Goal: Transaction & Acquisition: Purchase product/service

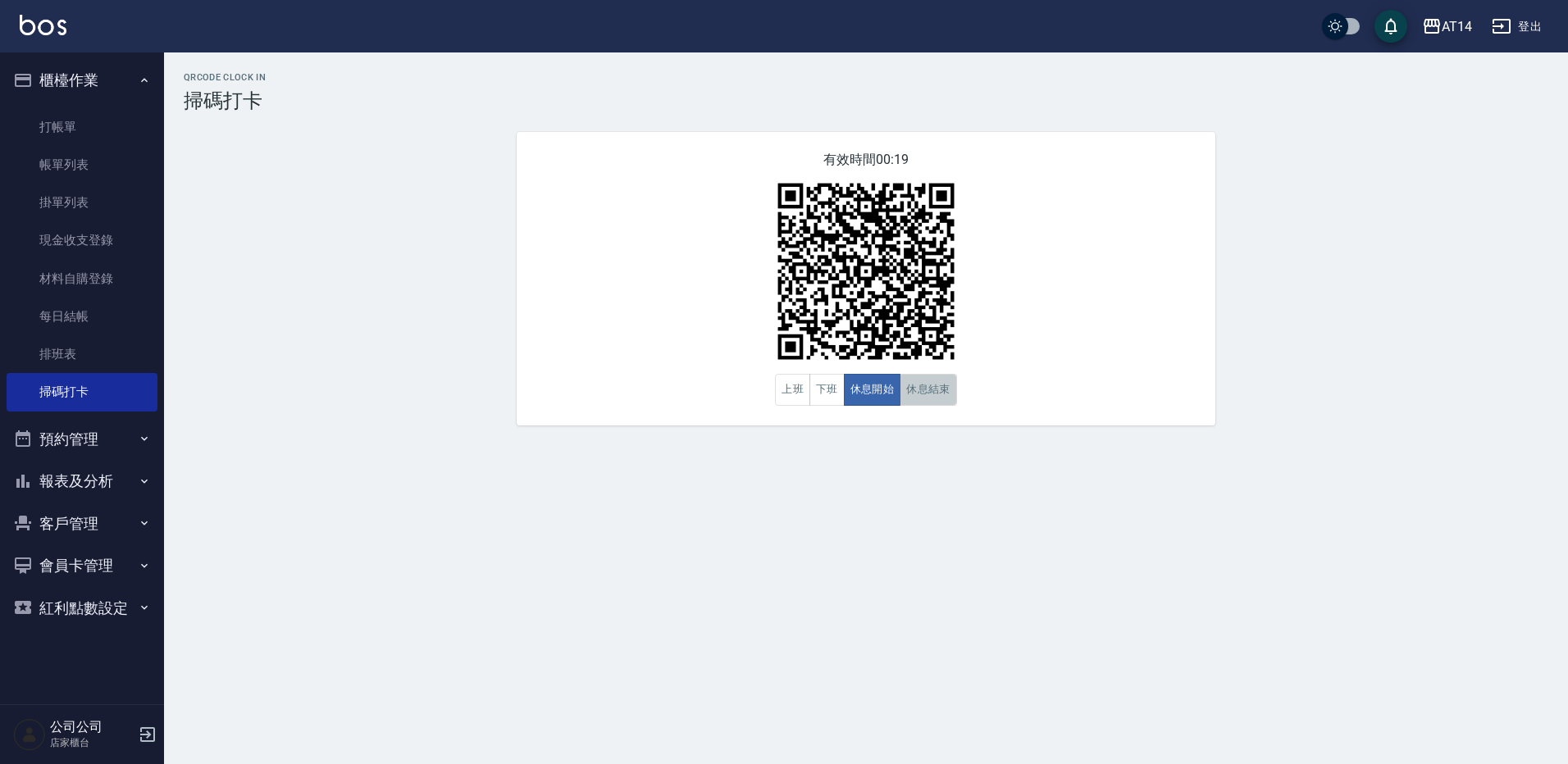
click at [925, 389] on button "休息結束" at bounding box center [929, 390] width 58 height 32
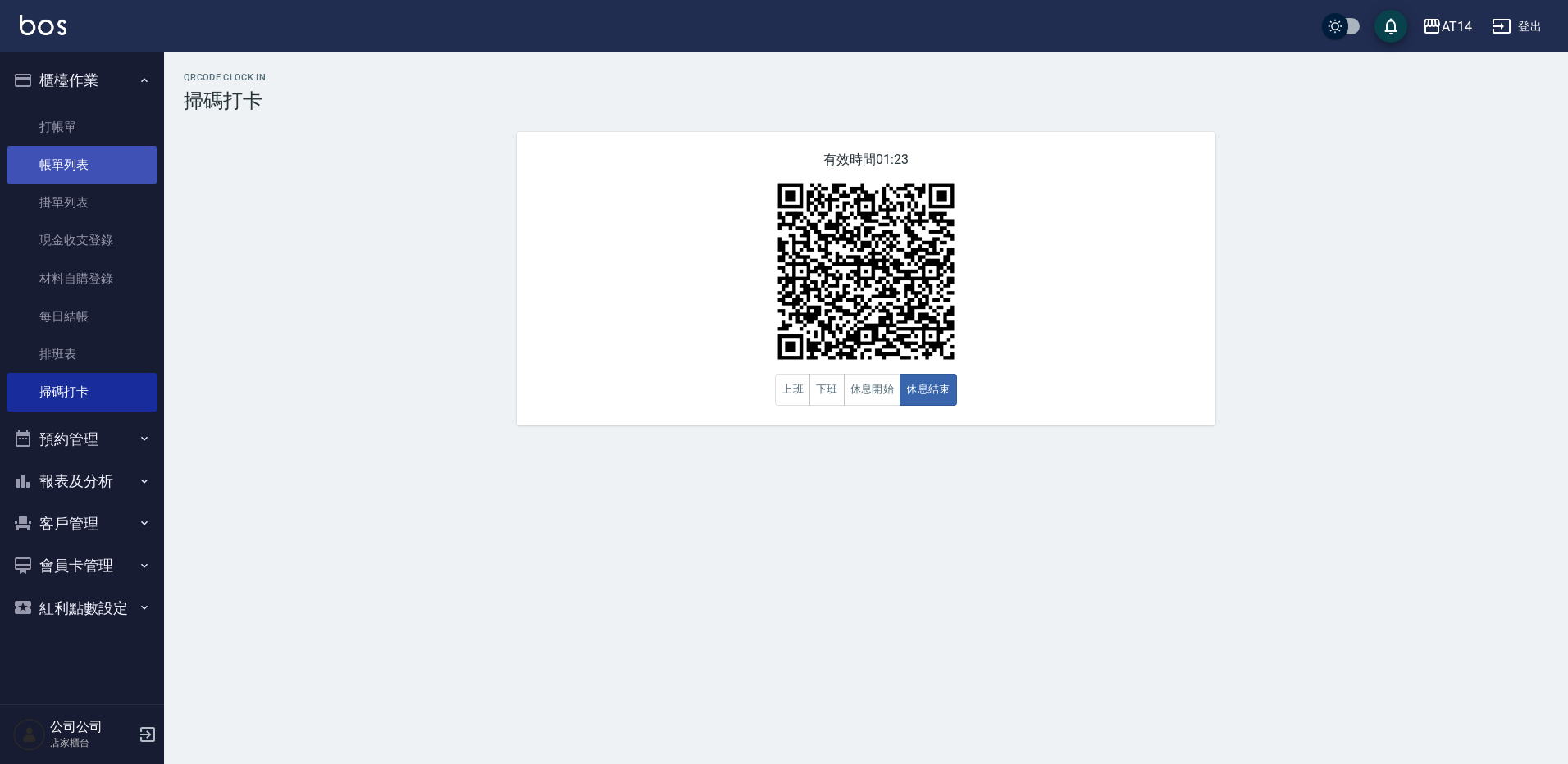
click at [130, 146] on link "帳單列表" at bounding box center [82, 165] width 151 height 37
click at [132, 126] on link "打帳單" at bounding box center [82, 127] width 151 height 37
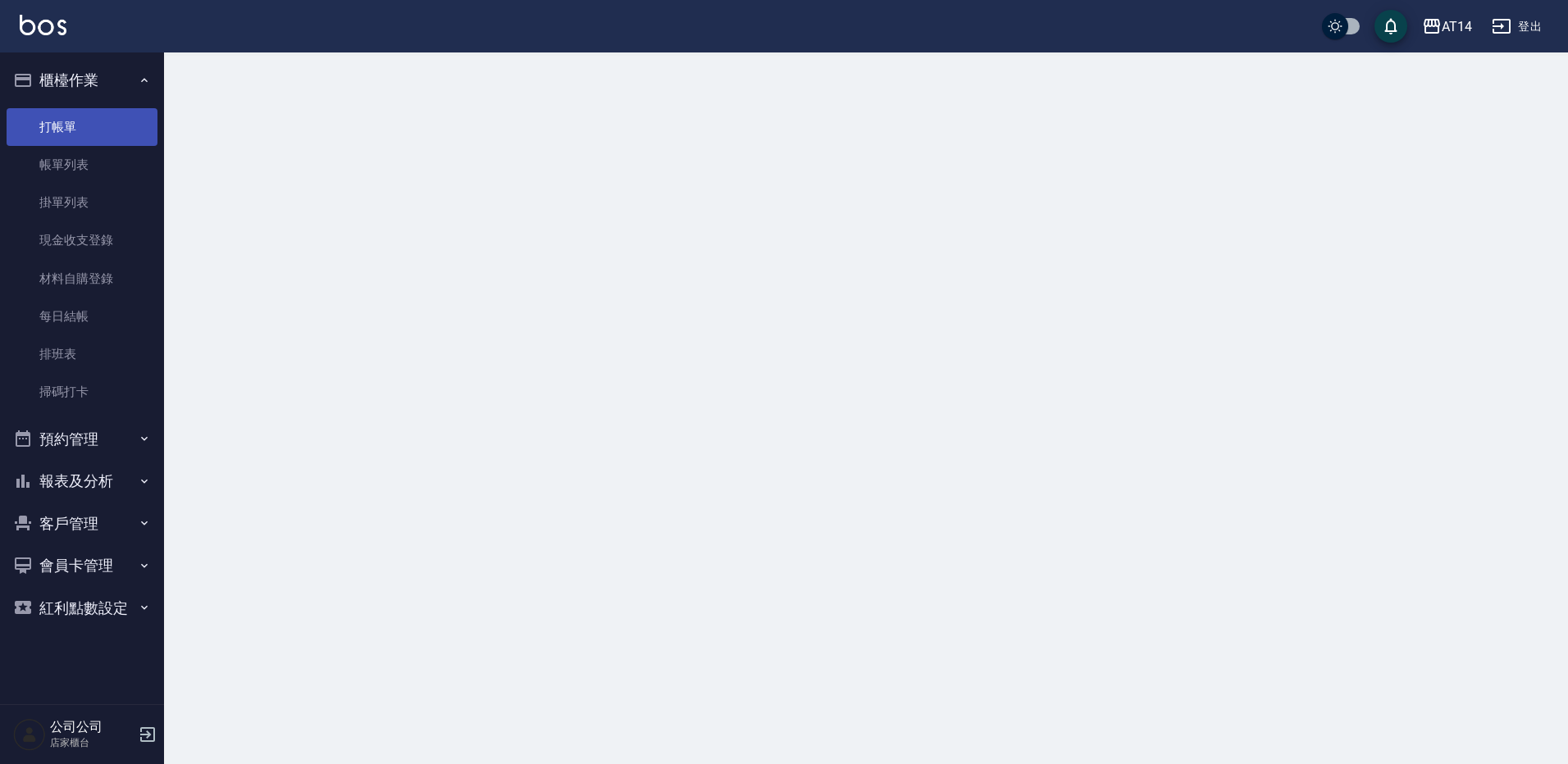
click at [132, 115] on link "打帳單" at bounding box center [82, 127] width 151 height 37
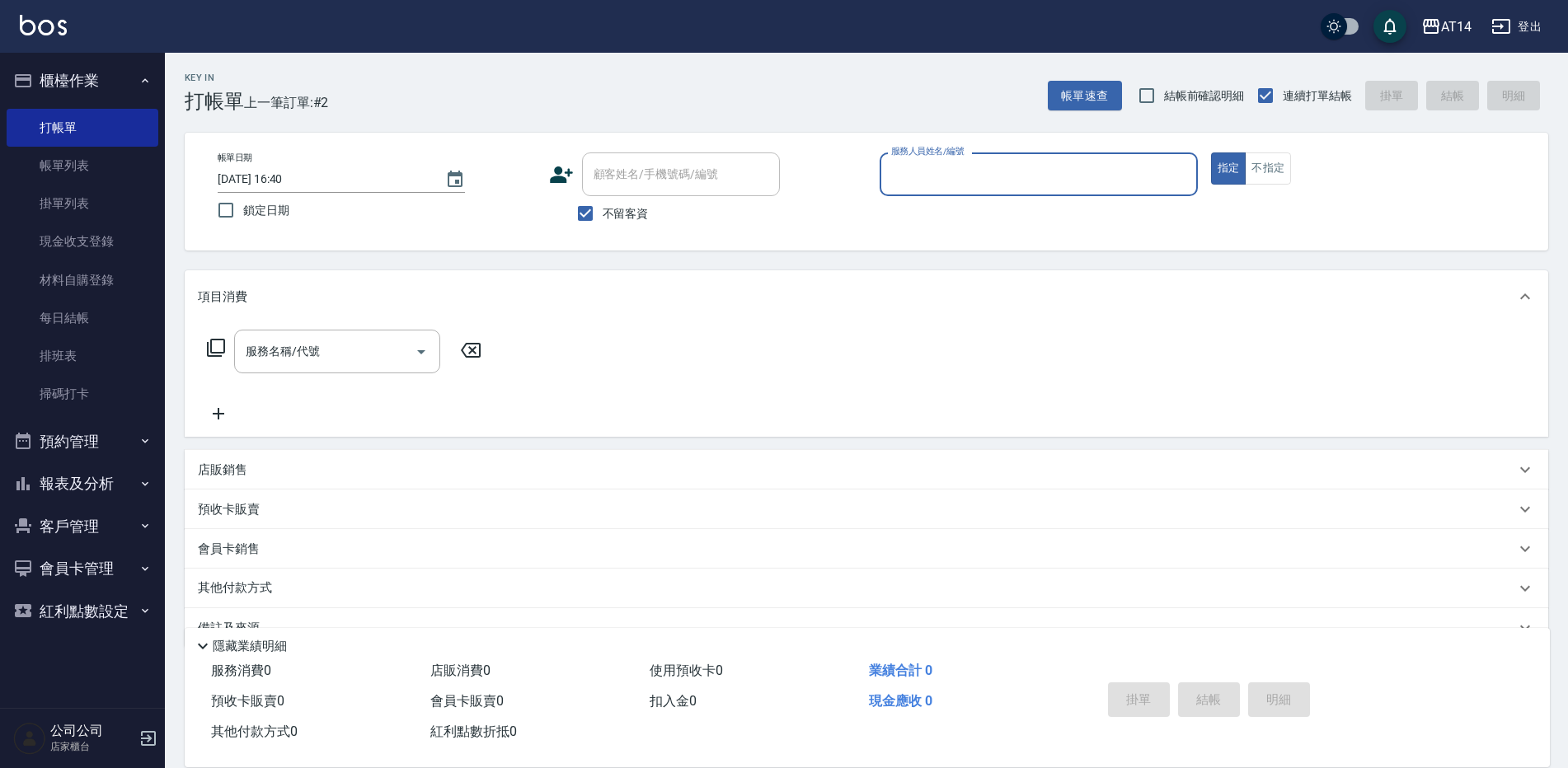
click at [968, 183] on input "服務人員姓名/編號" at bounding box center [1040, 174] width 304 height 29
type input "Dora-15"
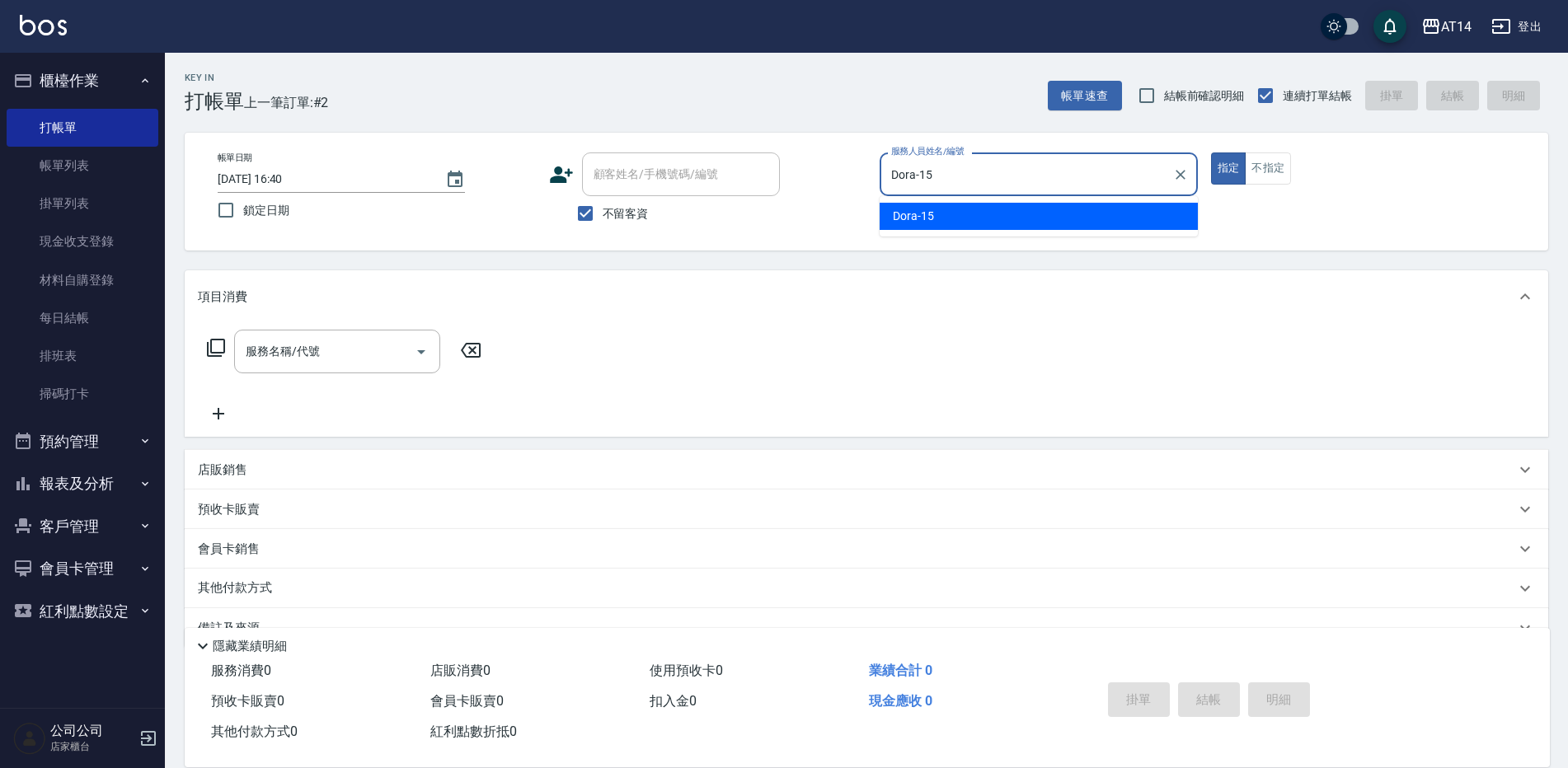
type button "true"
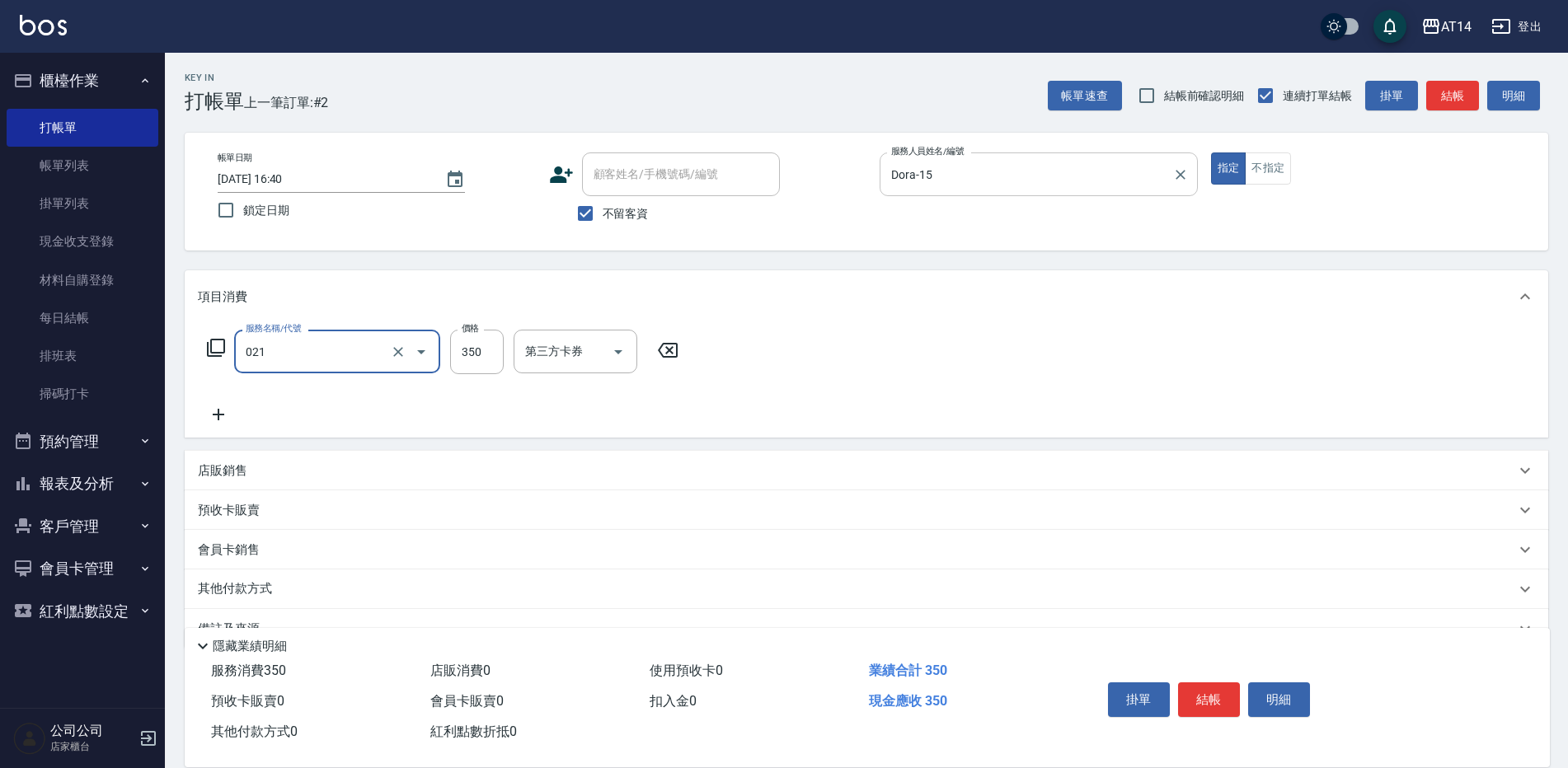
type input "剪髮(021)"
type input "300"
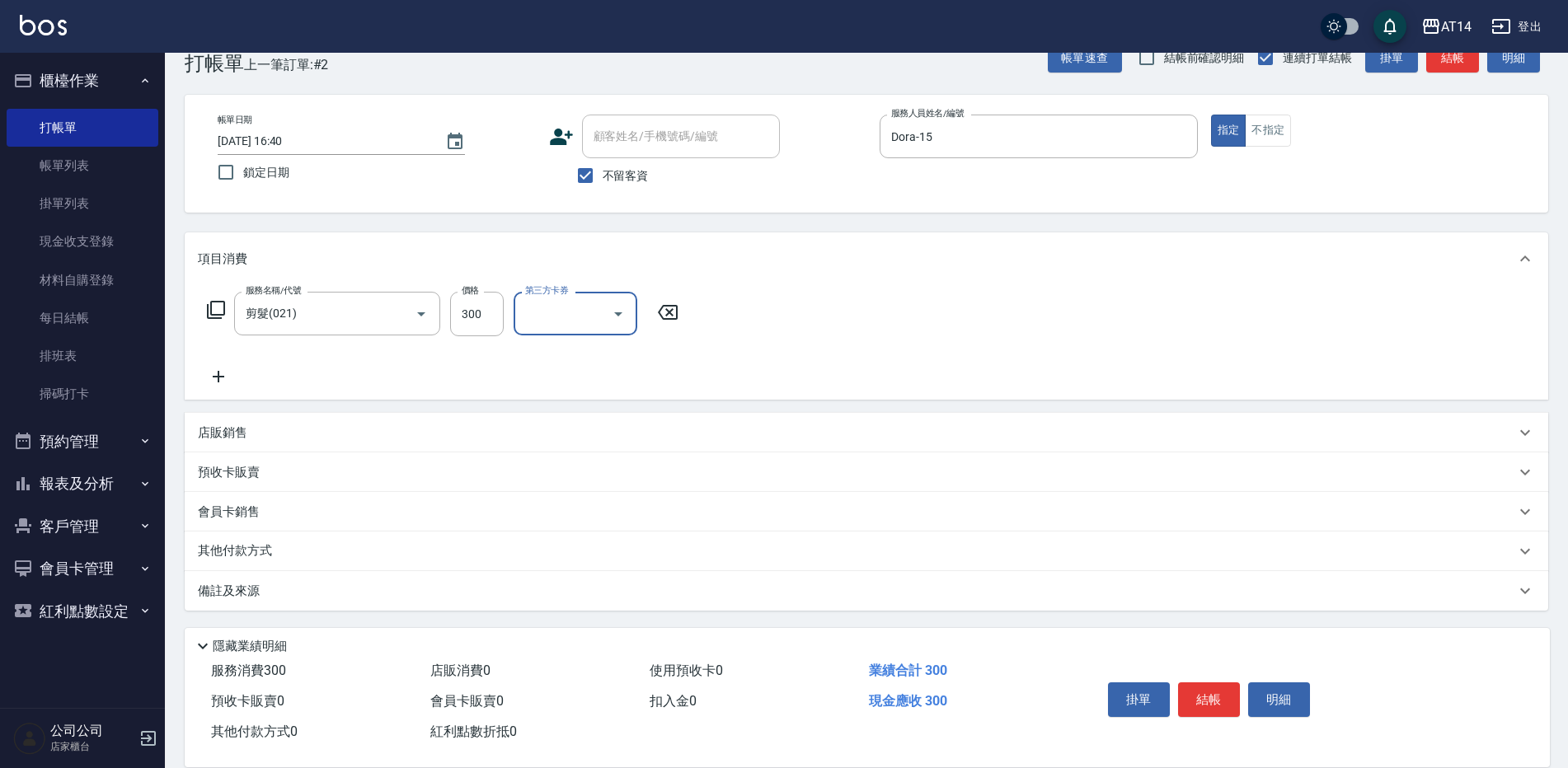
click at [714, 575] on div "備註及來源" at bounding box center [866, 591] width 1364 height 39
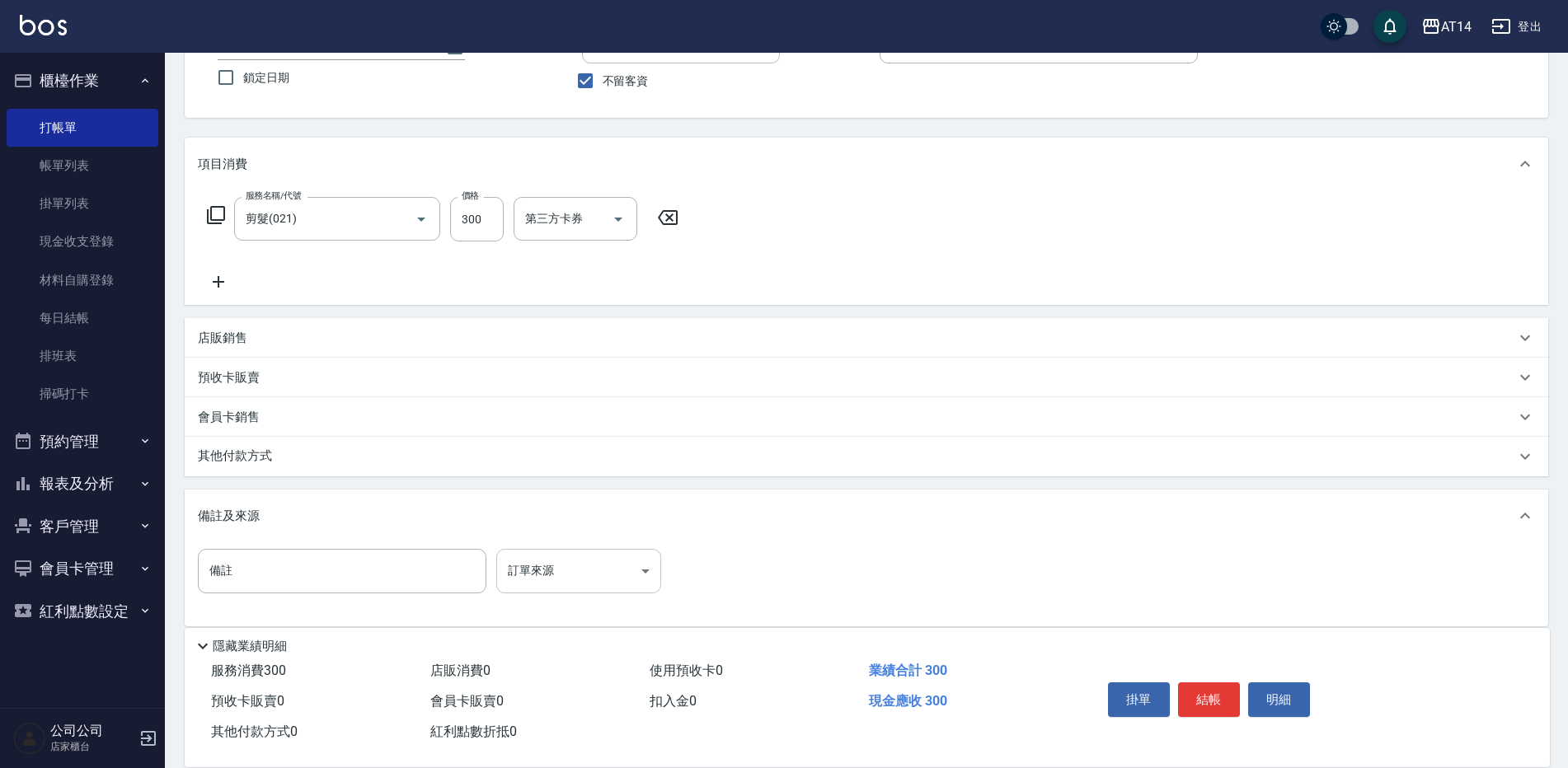
scroll to position [149, 0]
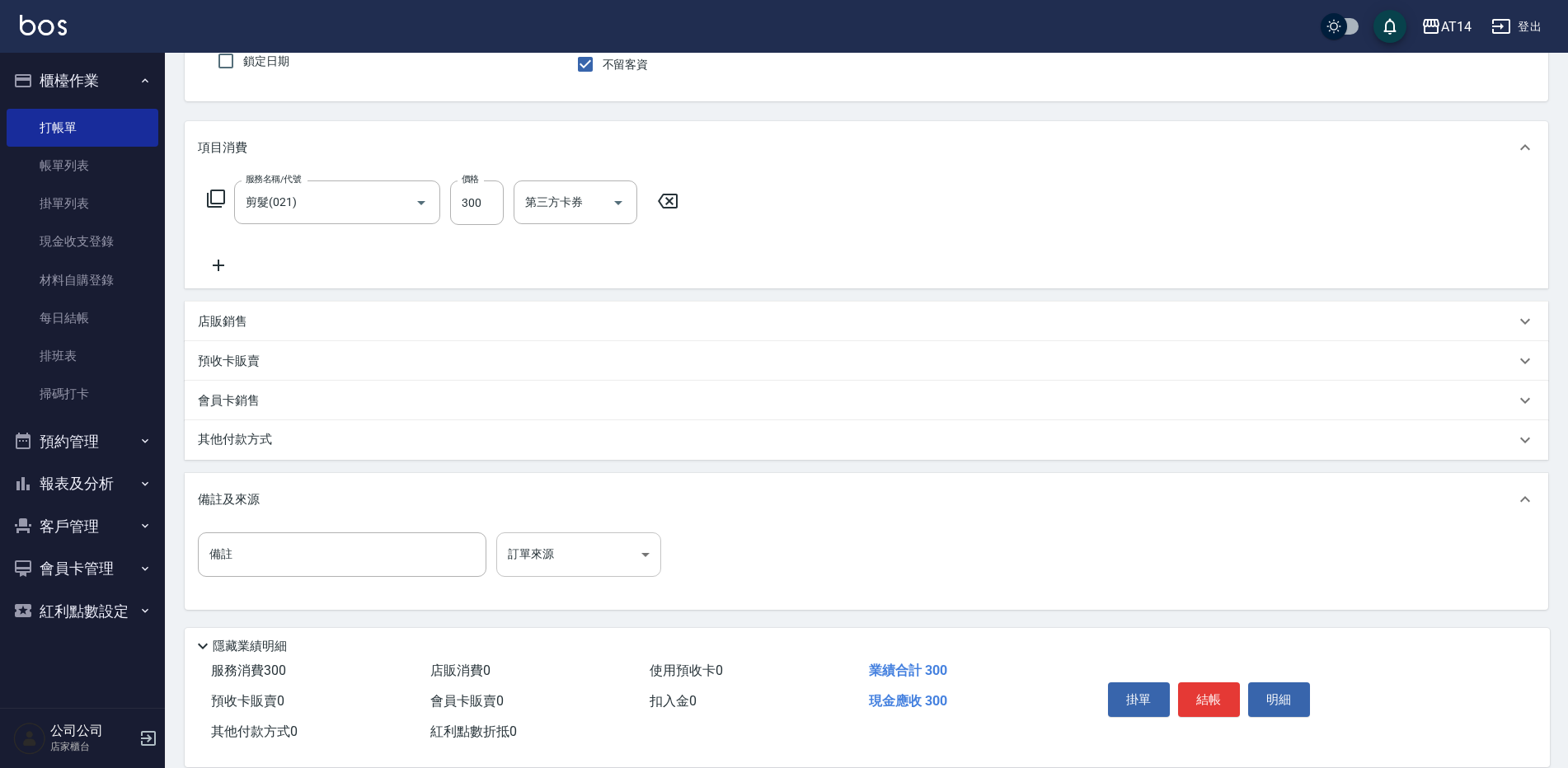
click at [649, 543] on body "AT14 登出 櫃檯作業 打帳單 帳單列表 掛單列表 現金收支登錄 材料自購登錄 每日結帳 排班表 掃碼打卡 預約管理 預約管理 單日預約紀錄 單週預約紀錄 …" at bounding box center [784, 309] width 1568 height 917
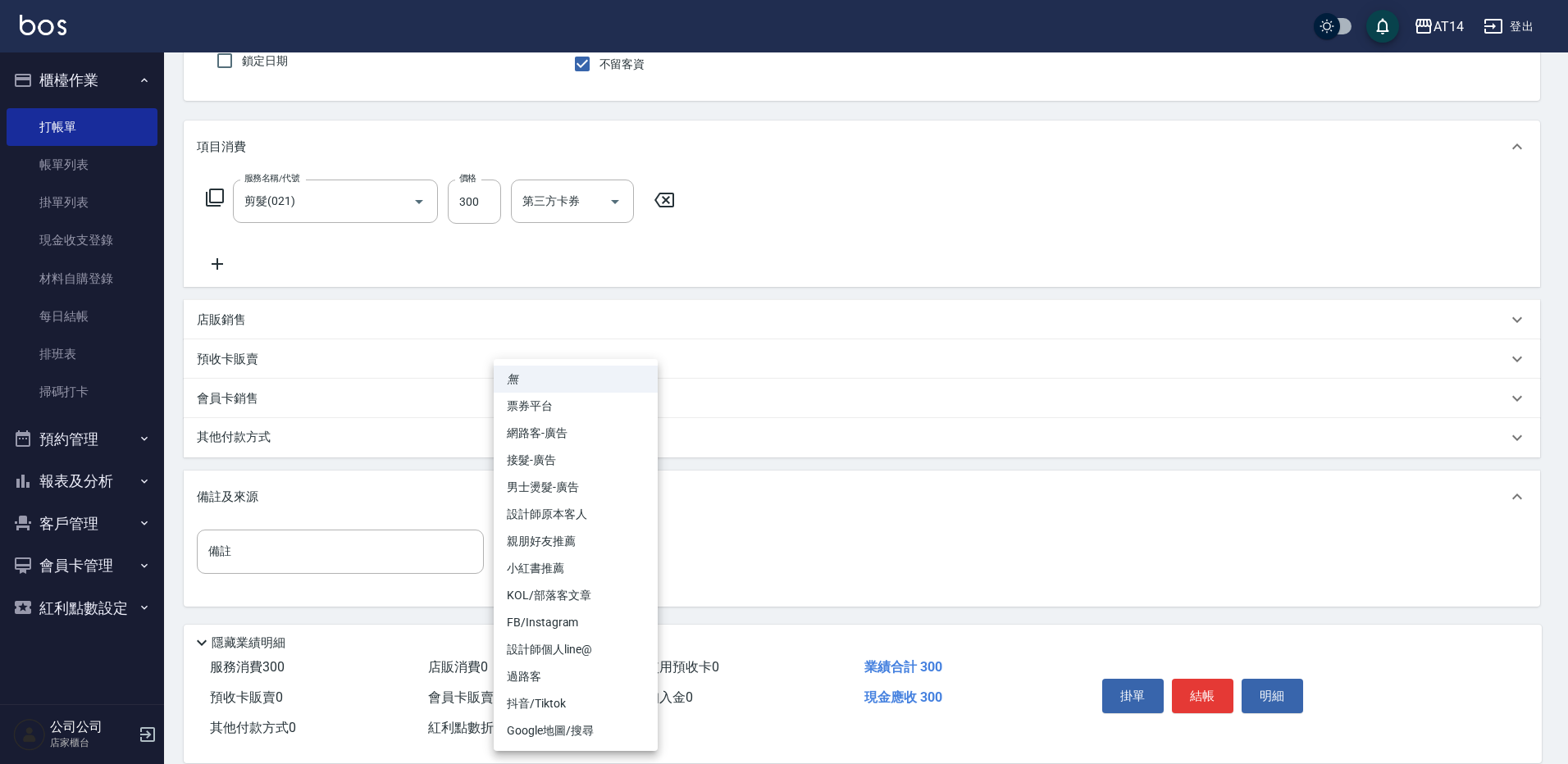
click at [621, 510] on li "設計師原本客人" at bounding box center [576, 514] width 164 height 27
type input "設計師原本客人"
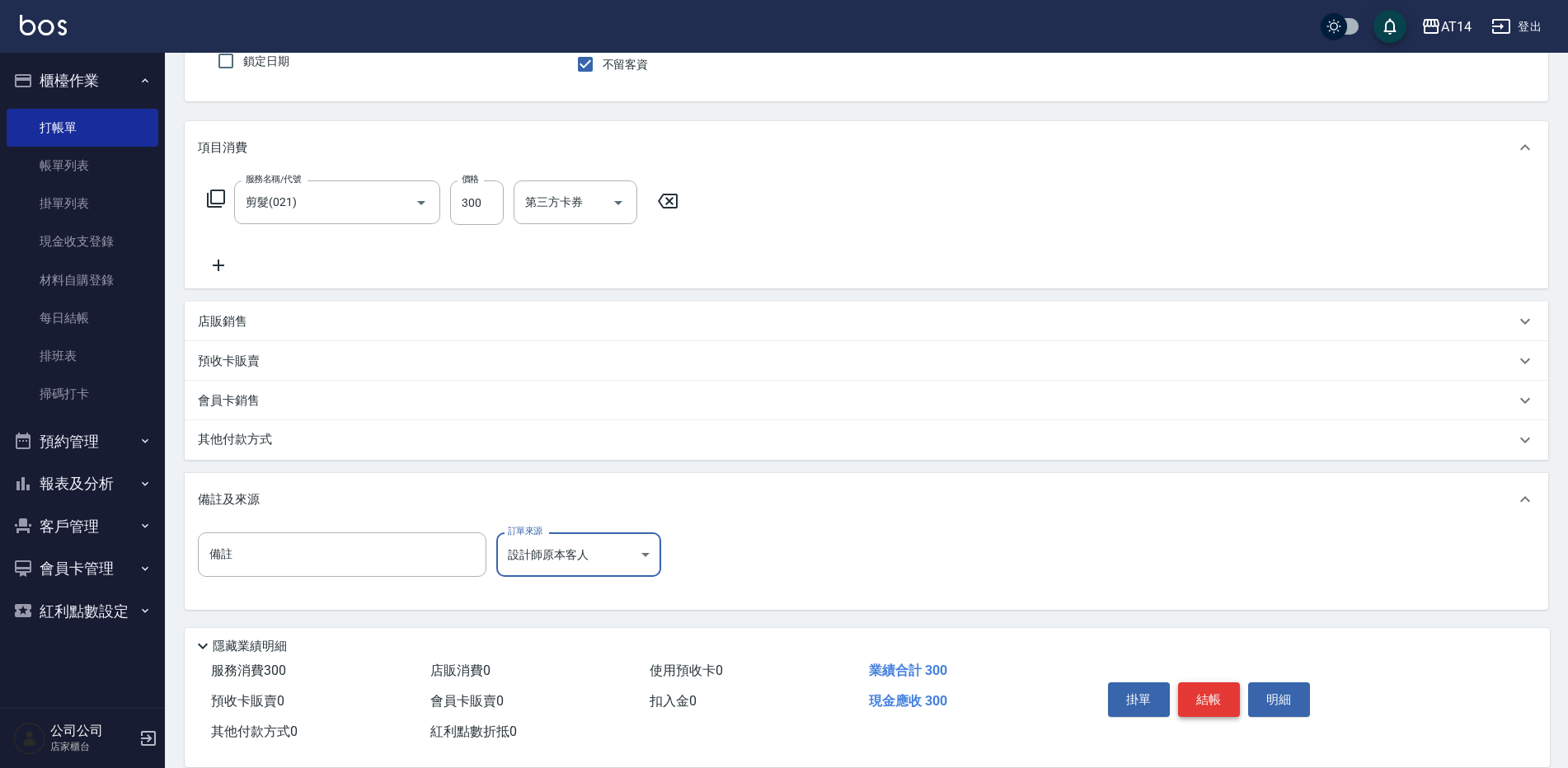
click at [1211, 692] on button "結帳" at bounding box center [1210, 700] width 61 height 35
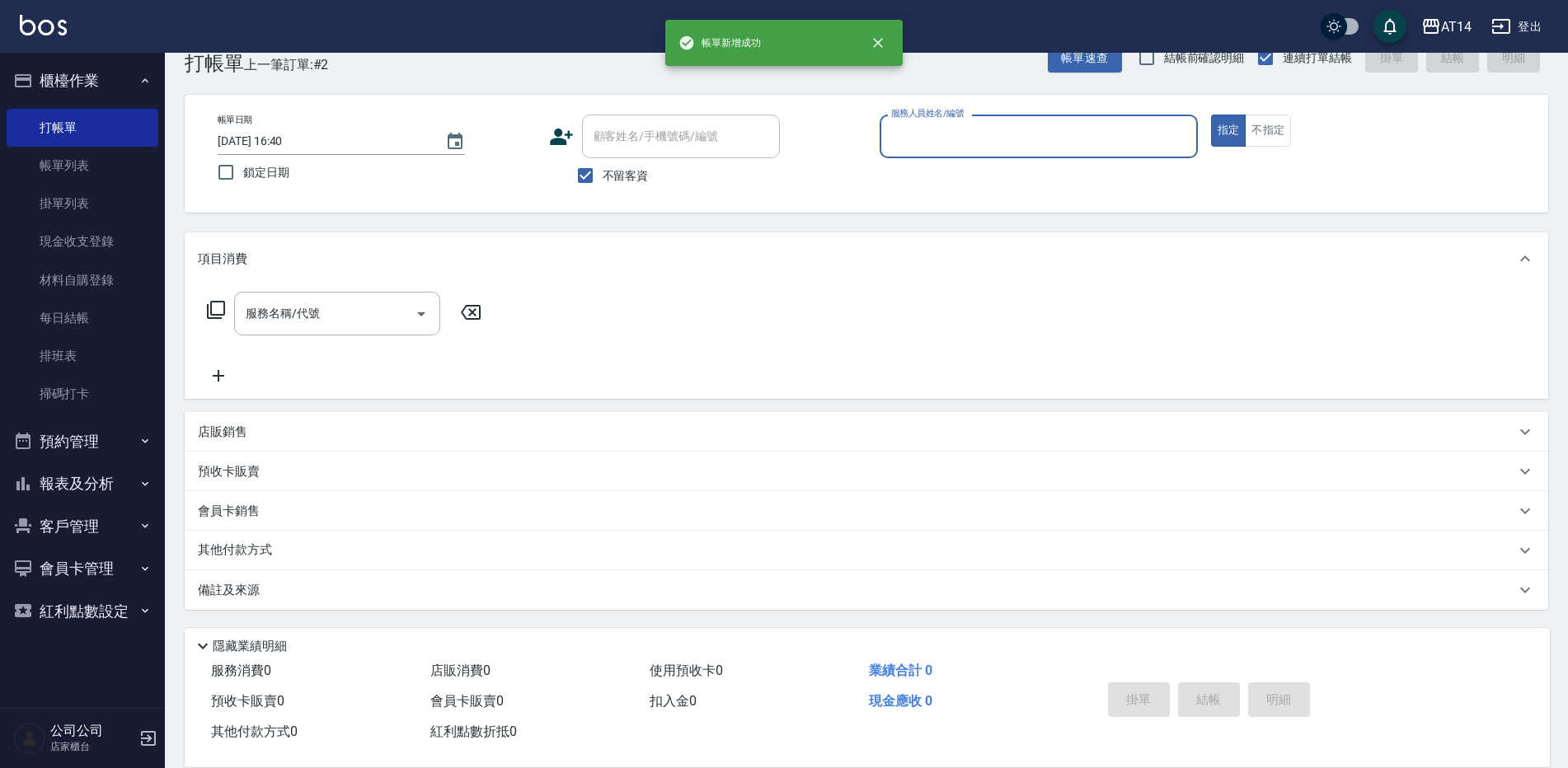
scroll to position [38, 0]
